Goal: Task Accomplishment & Management: Use online tool/utility

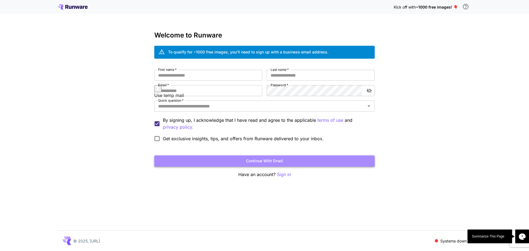
click at [276, 157] on button "Continue with email" at bounding box center [264, 160] width 220 height 11
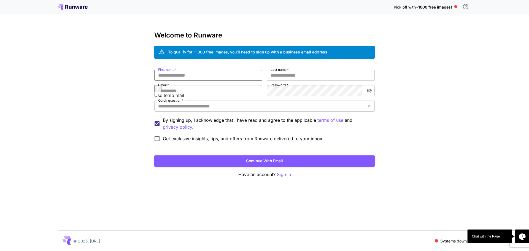
click at [173, 77] on input "First name   *" at bounding box center [208, 75] width 108 height 11
click at [174, 91] on input "Email   *" at bounding box center [208, 90] width 108 height 11
type input "**********"
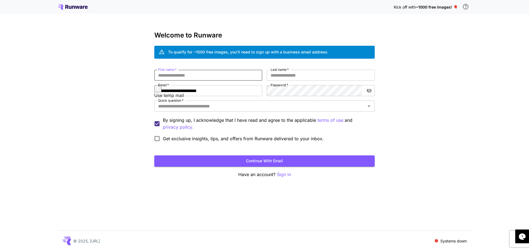
click at [187, 73] on input "First name   *" at bounding box center [208, 75] width 108 height 11
type input "*****"
click at [313, 75] on input "Last name   *" at bounding box center [321, 75] width 108 height 11
type input "*****"
click at [365, 107] on button "Open" at bounding box center [369, 106] width 8 height 8
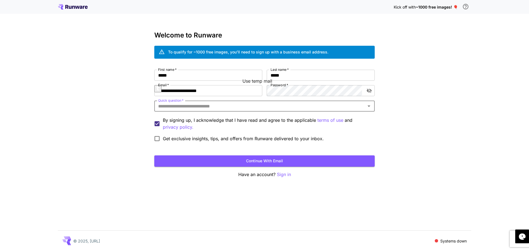
click at [365, 107] on button "Open" at bounding box center [369, 106] width 8 height 8
click at [370, 107] on icon "Open" at bounding box center [368, 106] width 7 height 7
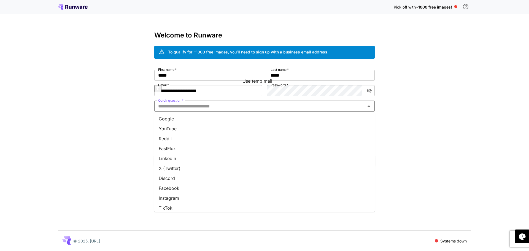
click at [191, 195] on li "Instagram" at bounding box center [264, 198] width 220 height 10
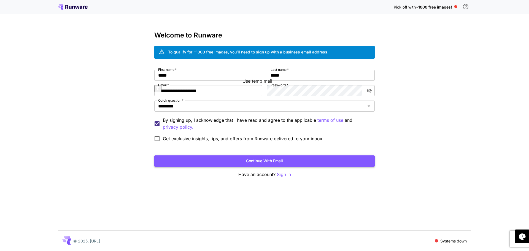
click at [237, 159] on button "Continue with email" at bounding box center [264, 160] width 220 height 11
click at [237, 159] on div "Continue with email" at bounding box center [264, 160] width 220 height 11
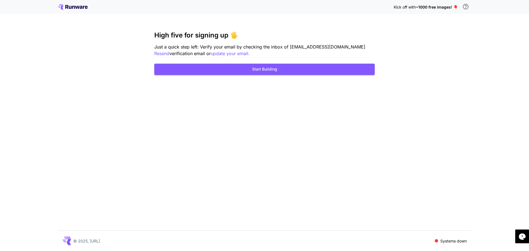
click at [443, 78] on div "Kick off with ~1000 free images! 🎈 High five for signing up 🖐️ Just a quick ste…" at bounding box center [264, 125] width 529 height 251
click at [294, 72] on button "Start Building" at bounding box center [264, 69] width 220 height 11
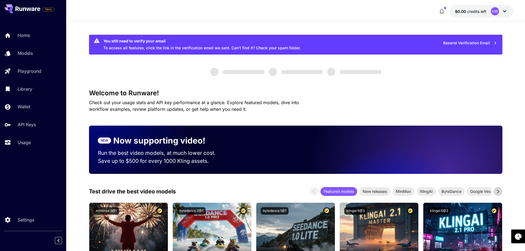
scroll to position [28, 0]
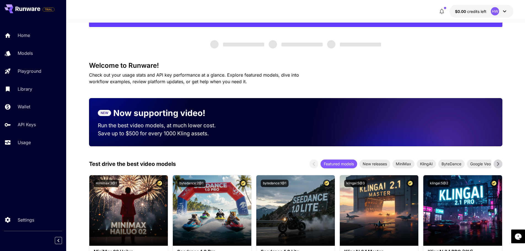
click at [369, 82] on div "Welcome to Runware! Check out your usage stats and API key performance at a gla…" at bounding box center [295, 73] width 413 height 23
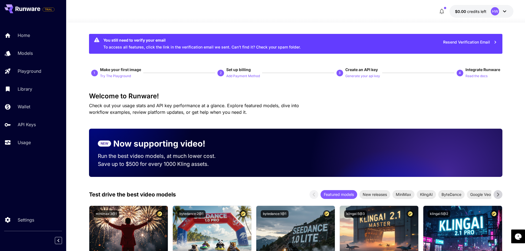
scroll to position [0, 0]
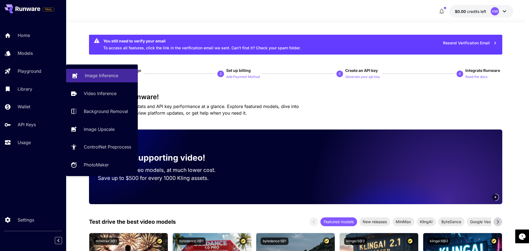
click at [102, 78] on p "Image Inference" at bounding box center [101, 75] width 33 height 7
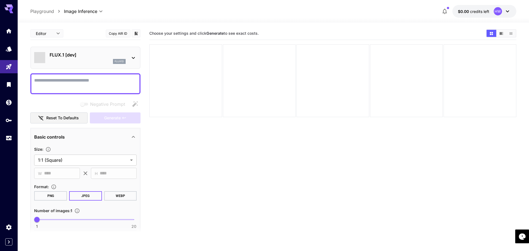
type input "**********"
